Goal: Task Accomplishment & Management: Use online tool/utility

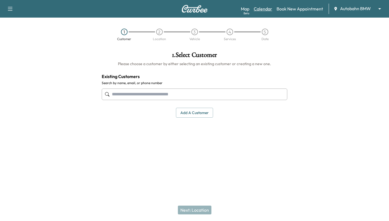
click at [258, 8] on link "Calendar" at bounding box center [263, 9] width 18 height 7
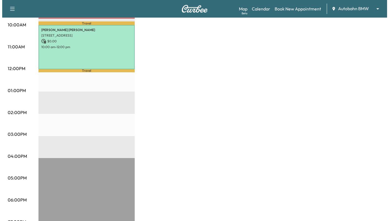
scroll to position [110, 0]
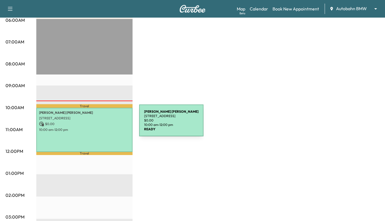
click at [97, 124] on p "$ 0.00" at bounding box center [84, 124] width 91 height 5
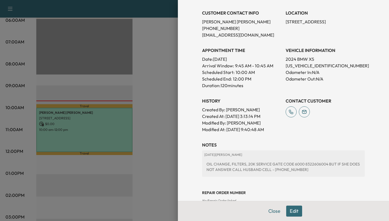
scroll to position [149, 0]
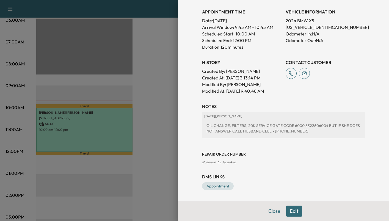
click at [213, 186] on link "Appointment" at bounding box center [218, 186] width 32 height 8
click at [220, 186] on link "Appointment" at bounding box center [218, 186] width 32 height 8
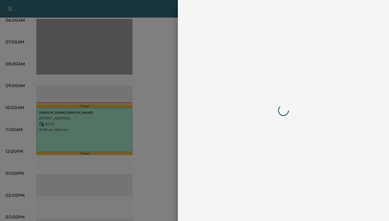
scroll to position [0, 0]
